Goal: Task Accomplishment & Management: Manage account settings

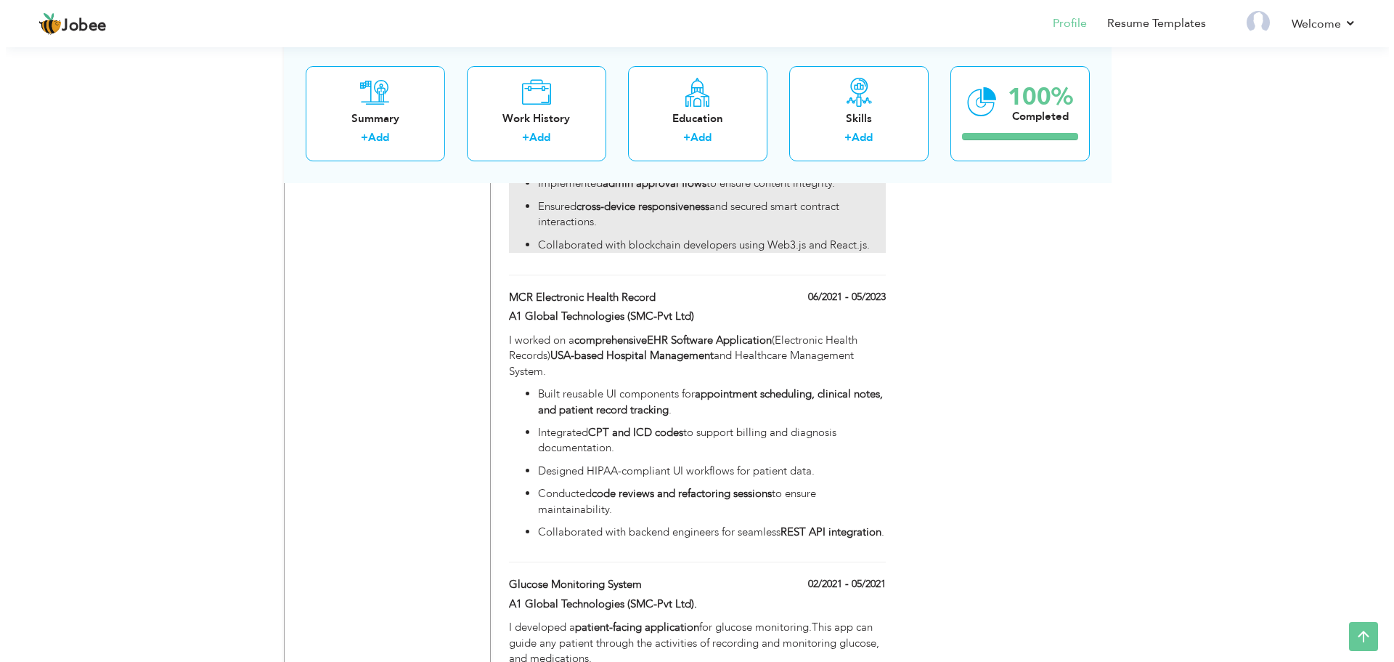
scroll to position [1300, 0]
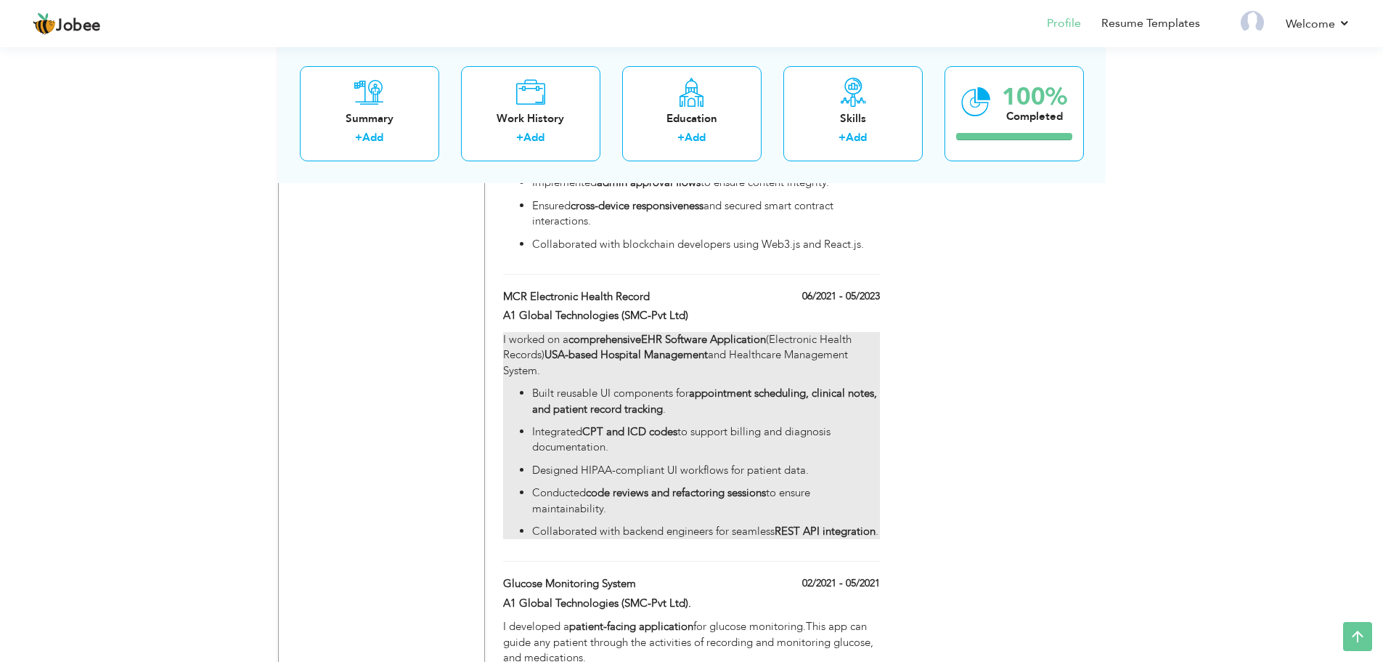
click at [634, 463] on p "Designed HIPAA-compliant UI workflows for patient data." at bounding box center [705, 470] width 347 height 15
type input "MCR Electronic Health Record"
type input "A1 Global Technologies (SMC-Pvt Ltd)"
type input "06/2021"
type input "05/2023"
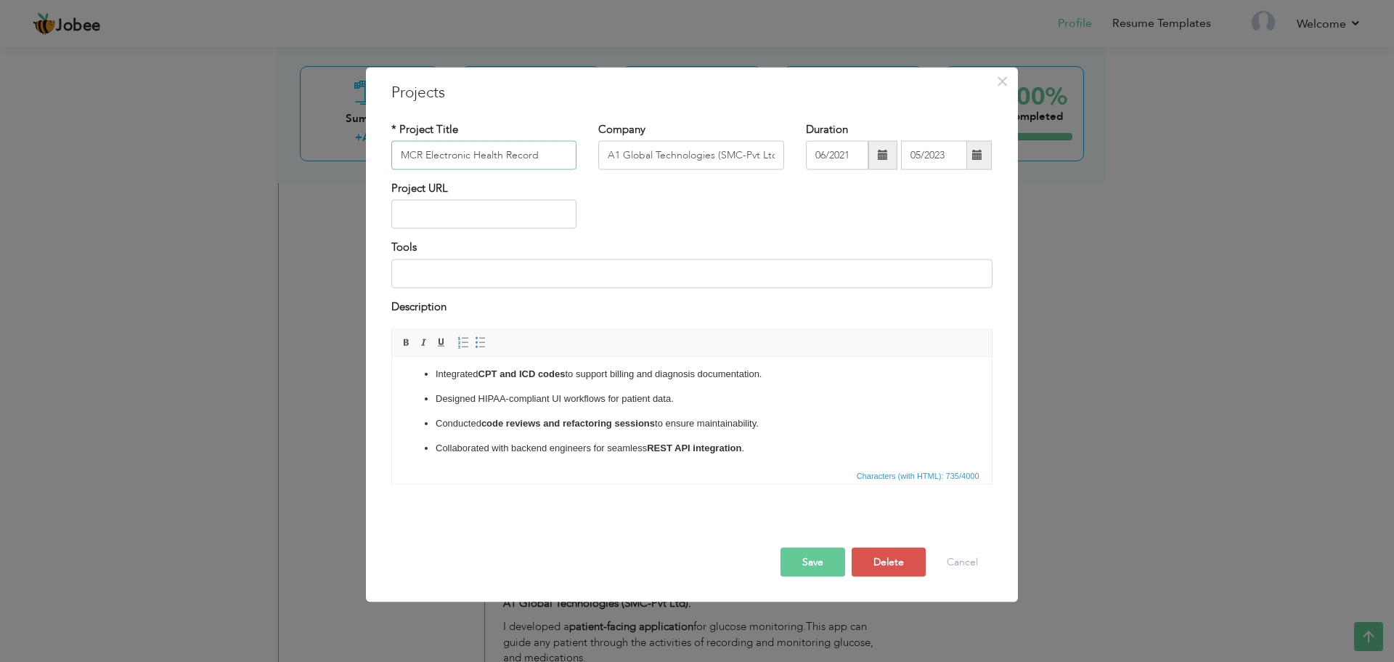
scroll to position [72, 0]
click at [508, 394] on p "Designed HIPAA-compliant UI workflows for patient data." at bounding box center [691, 395] width 513 height 15
click at [834, 561] on button "Save" at bounding box center [813, 561] width 65 height 29
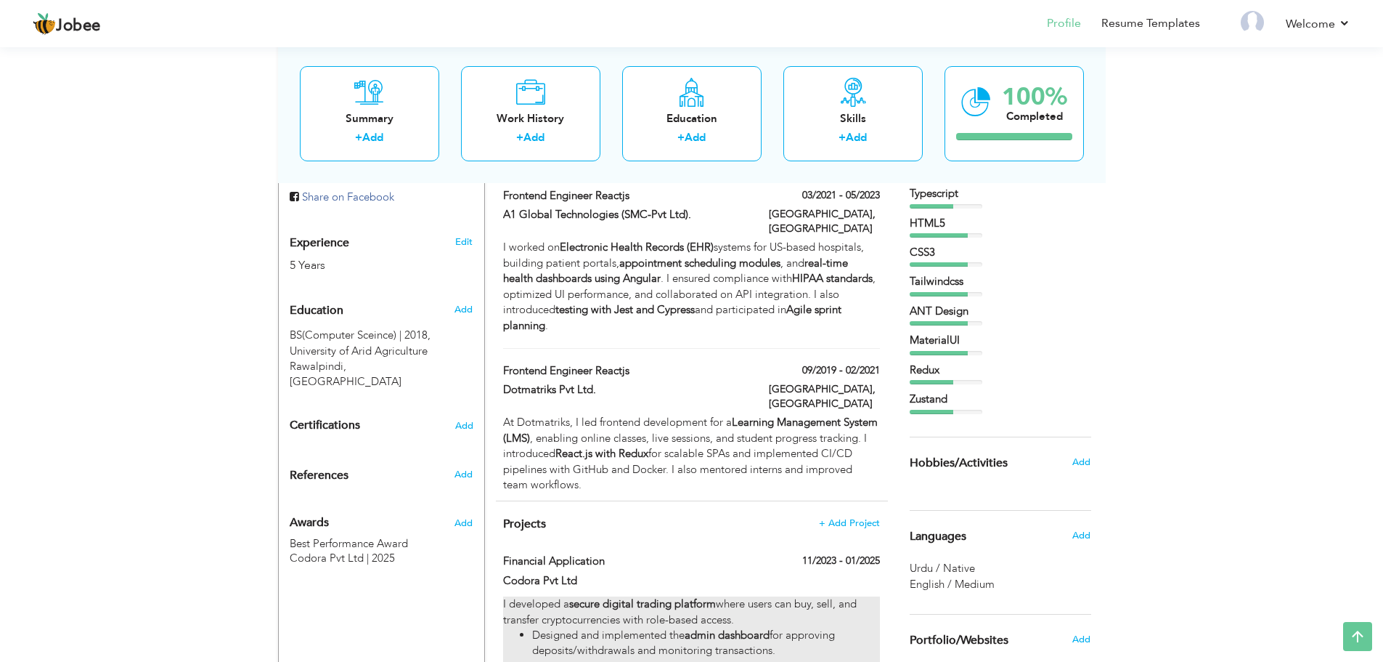
scroll to position [521, 0]
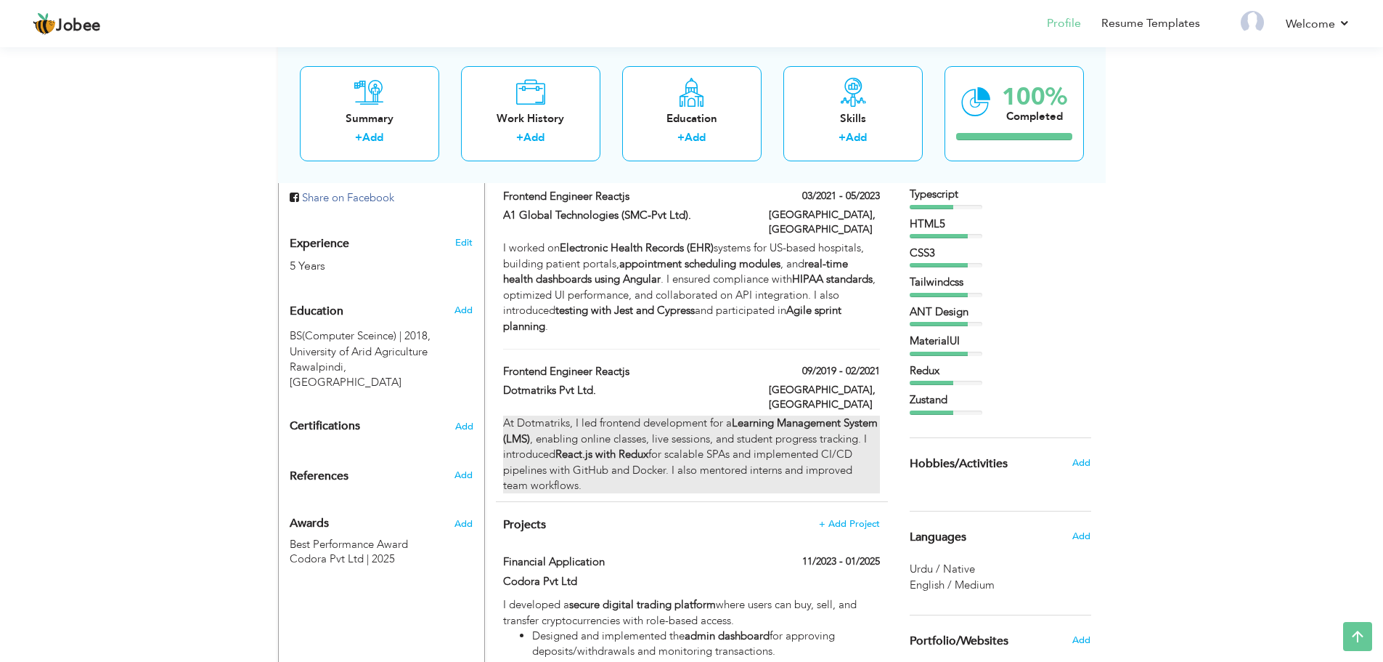
click at [581, 444] on div "At Dotmatriks, I led frontend development for a Learning Management System (LMS…" at bounding box center [691, 454] width 376 height 78
type input "Frontend Engineer Reactjs"
type input "Dotmatriks Pvt Ltd."
type input "09/2019"
type input "02/2021"
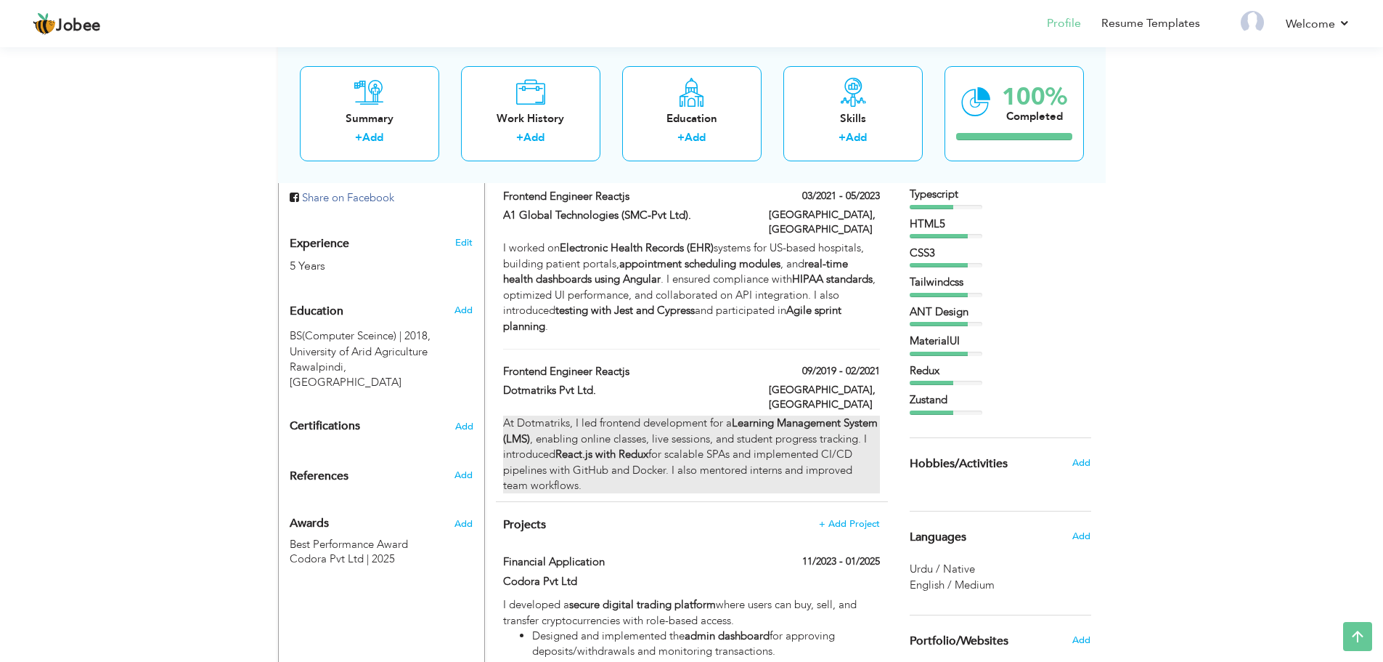
type input "[GEOGRAPHIC_DATA]"
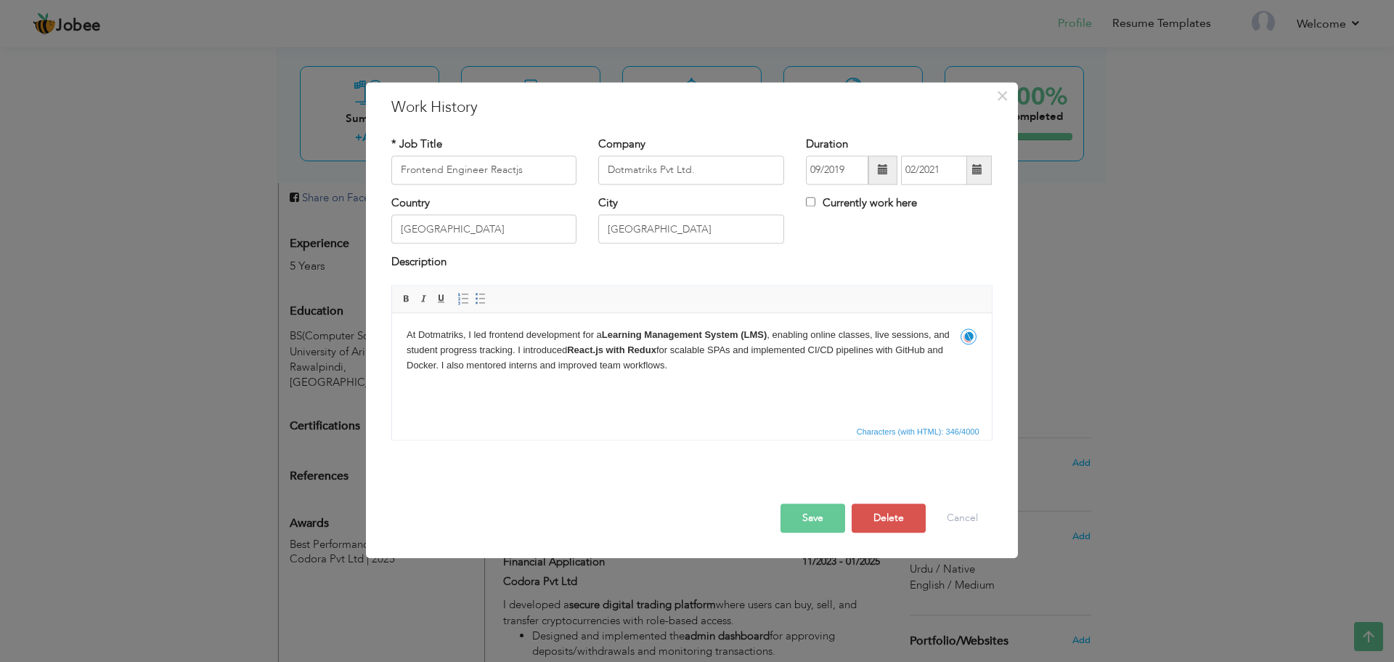
click at [836, 352] on body "At Dotmatriks, I led frontend development for a Learning Management System (LMS…" at bounding box center [691, 349] width 571 height 45
click at [799, 515] on button "Save" at bounding box center [813, 517] width 65 height 29
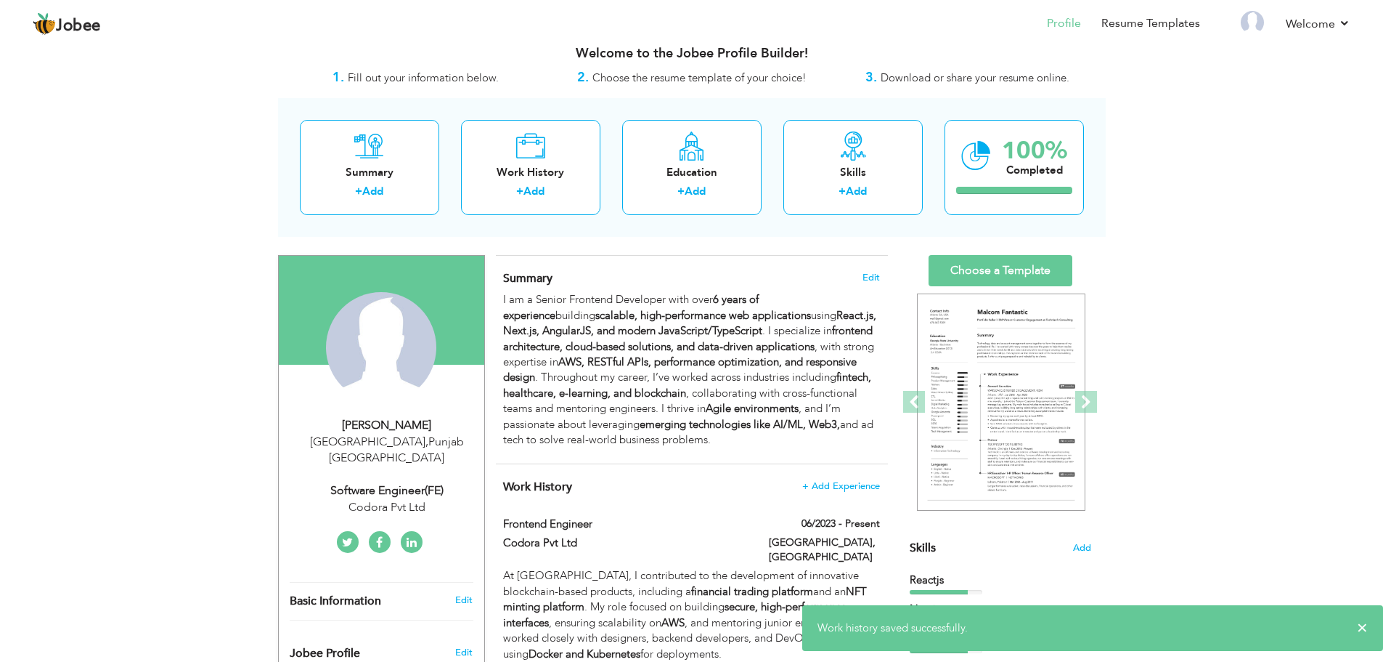
scroll to position [0, 0]
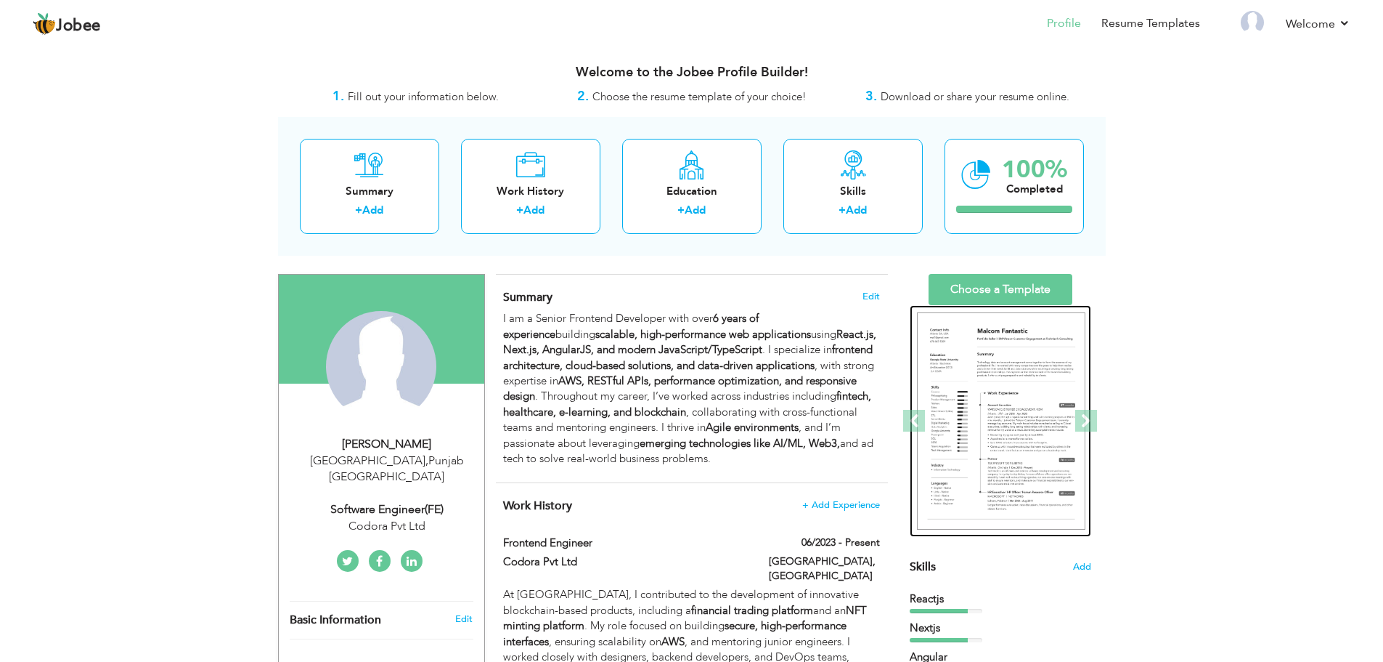
click at [1070, 416] on img at bounding box center [1001, 421] width 168 height 218
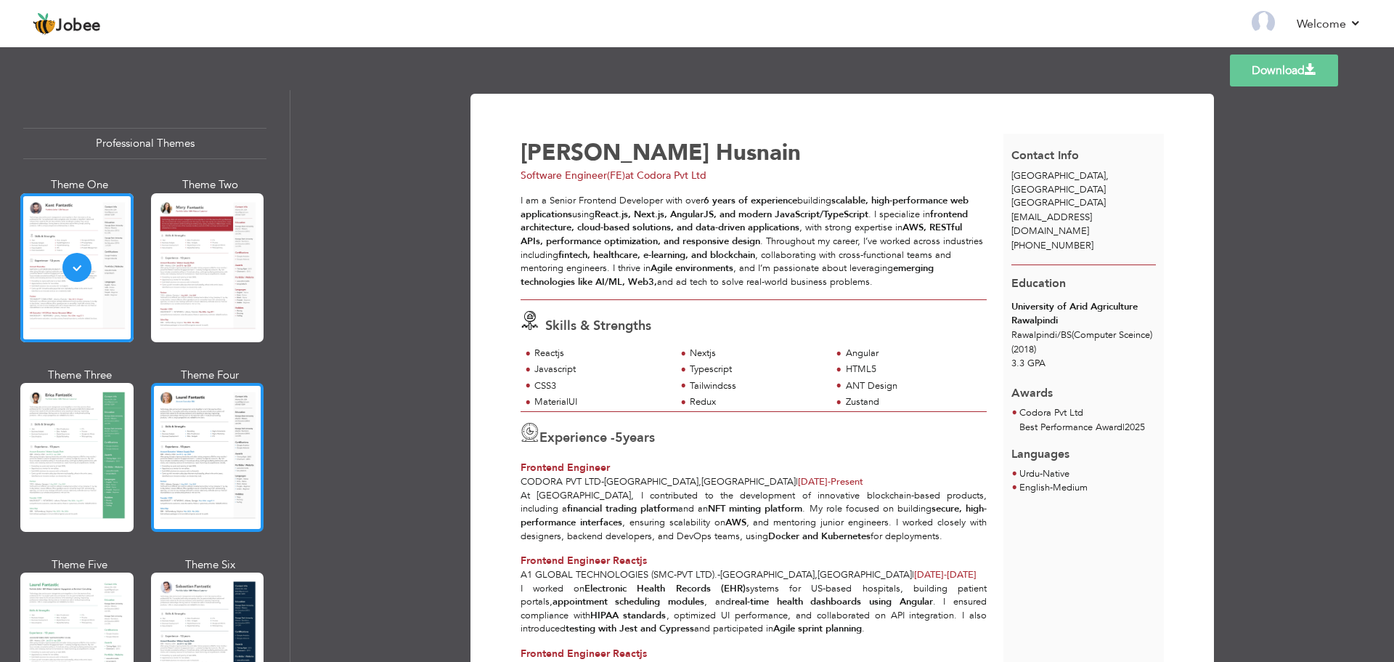
click at [202, 428] on div at bounding box center [207, 457] width 113 height 149
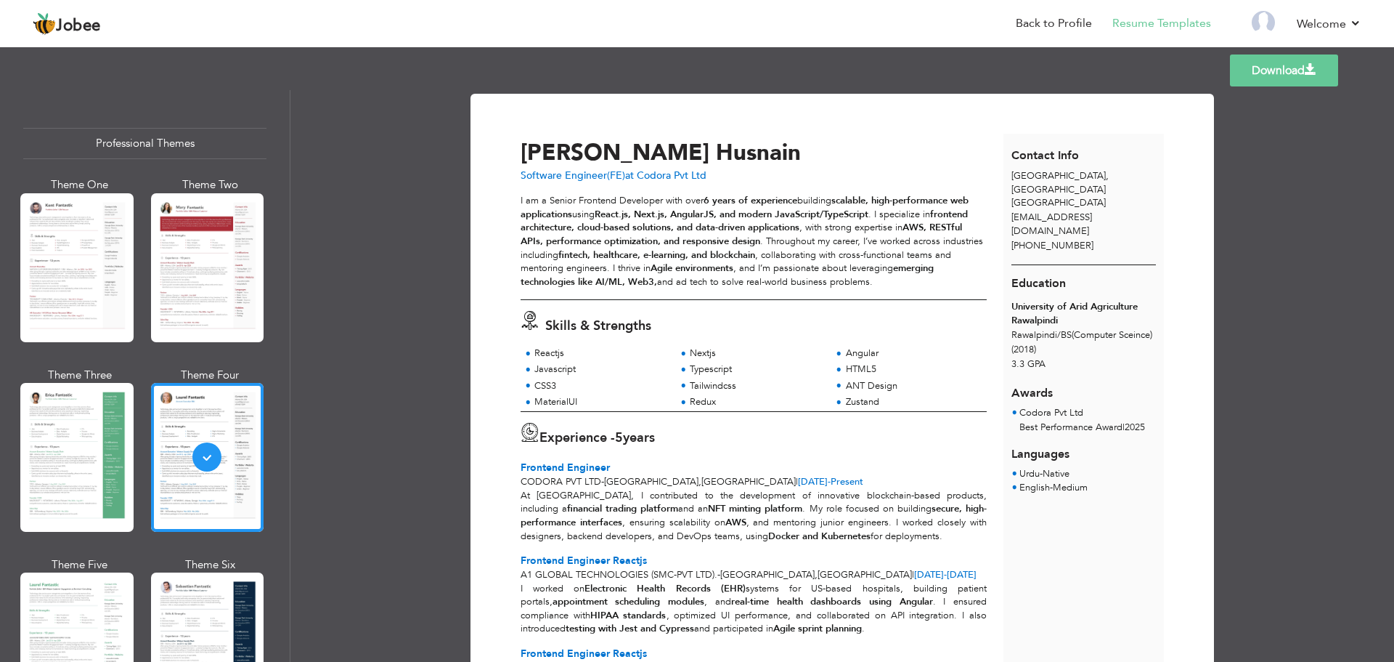
click at [1279, 76] on link "Download" at bounding box center [1284, 70] width 108 height 32
